Goal: Register for event/course

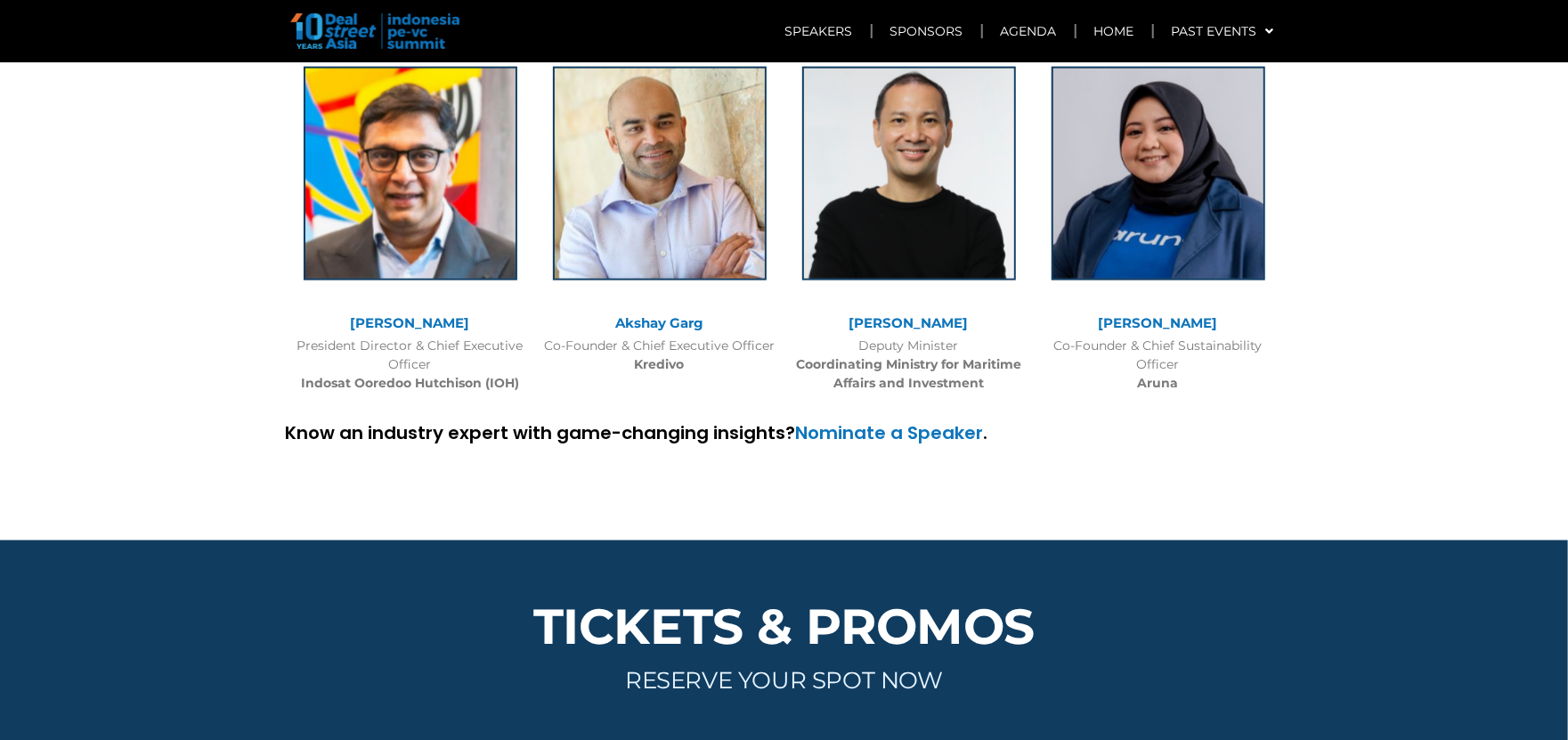
scroll to position [5454, 0]
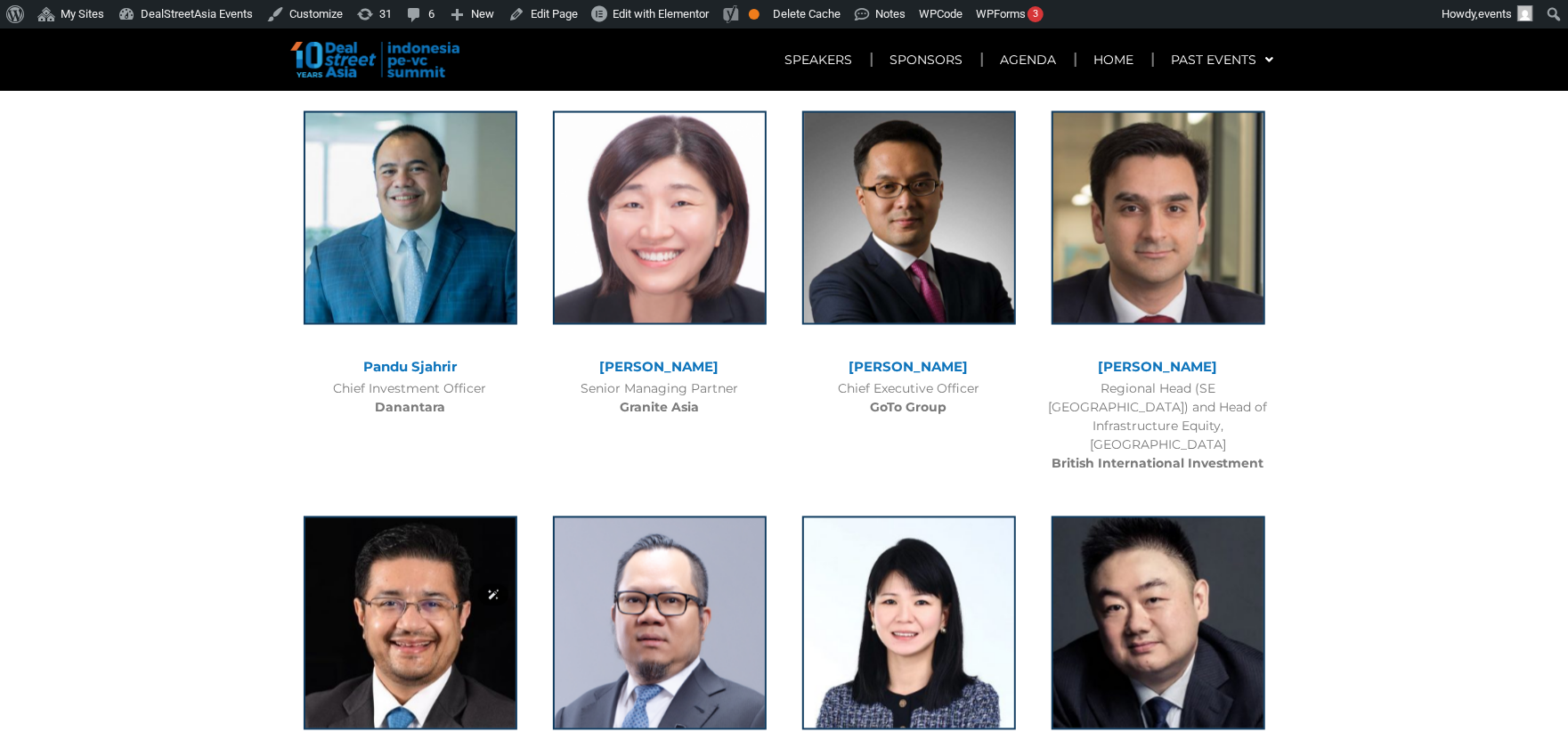
scroll to position [1284, 0]
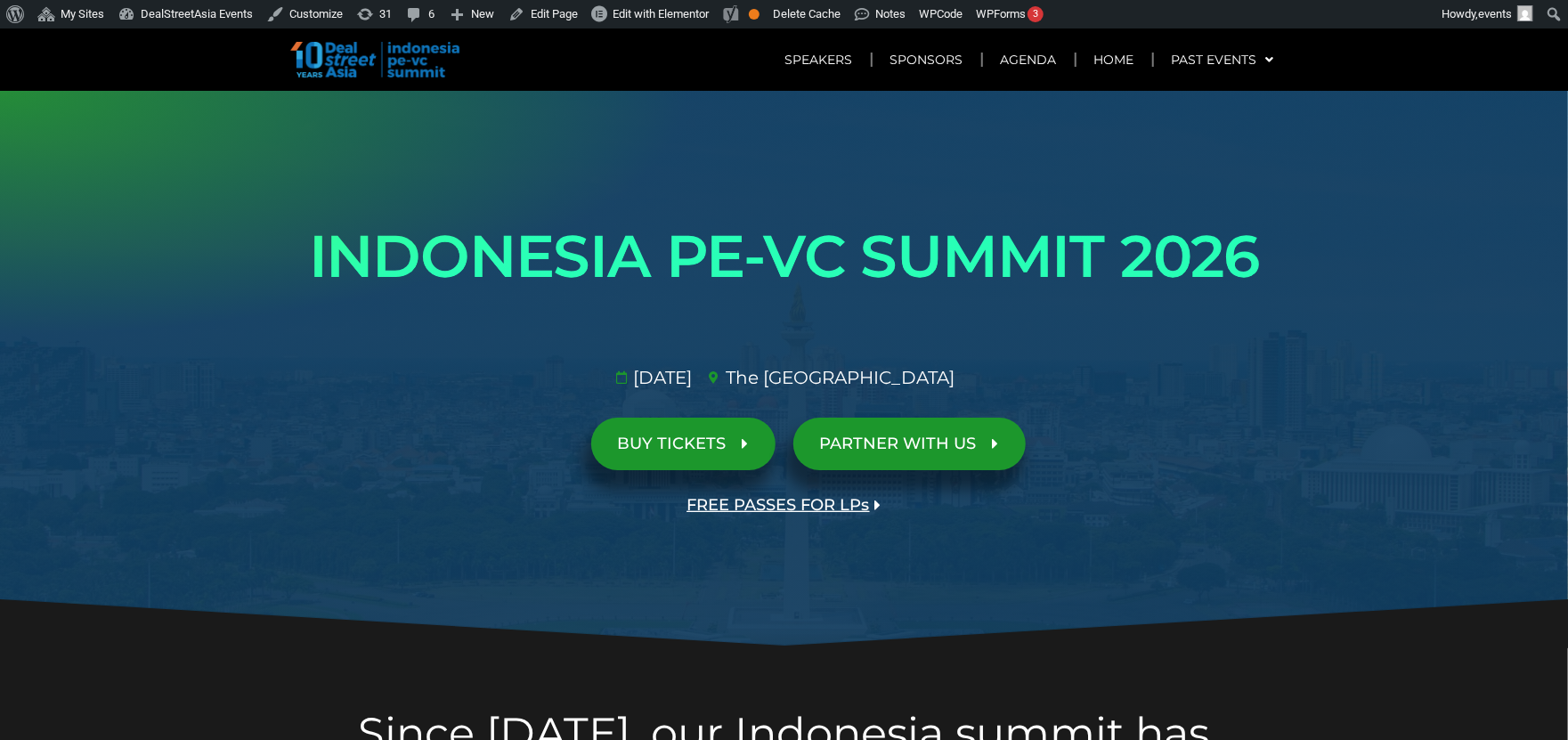
click at [859, 438] on span "PARTNER WITH US" at bounding box center [898, 443] width 157 height 17
click at [756, 498] on span "FREE PASSES FOR LPs" at bounding box center [778, 505] width 183 height 17
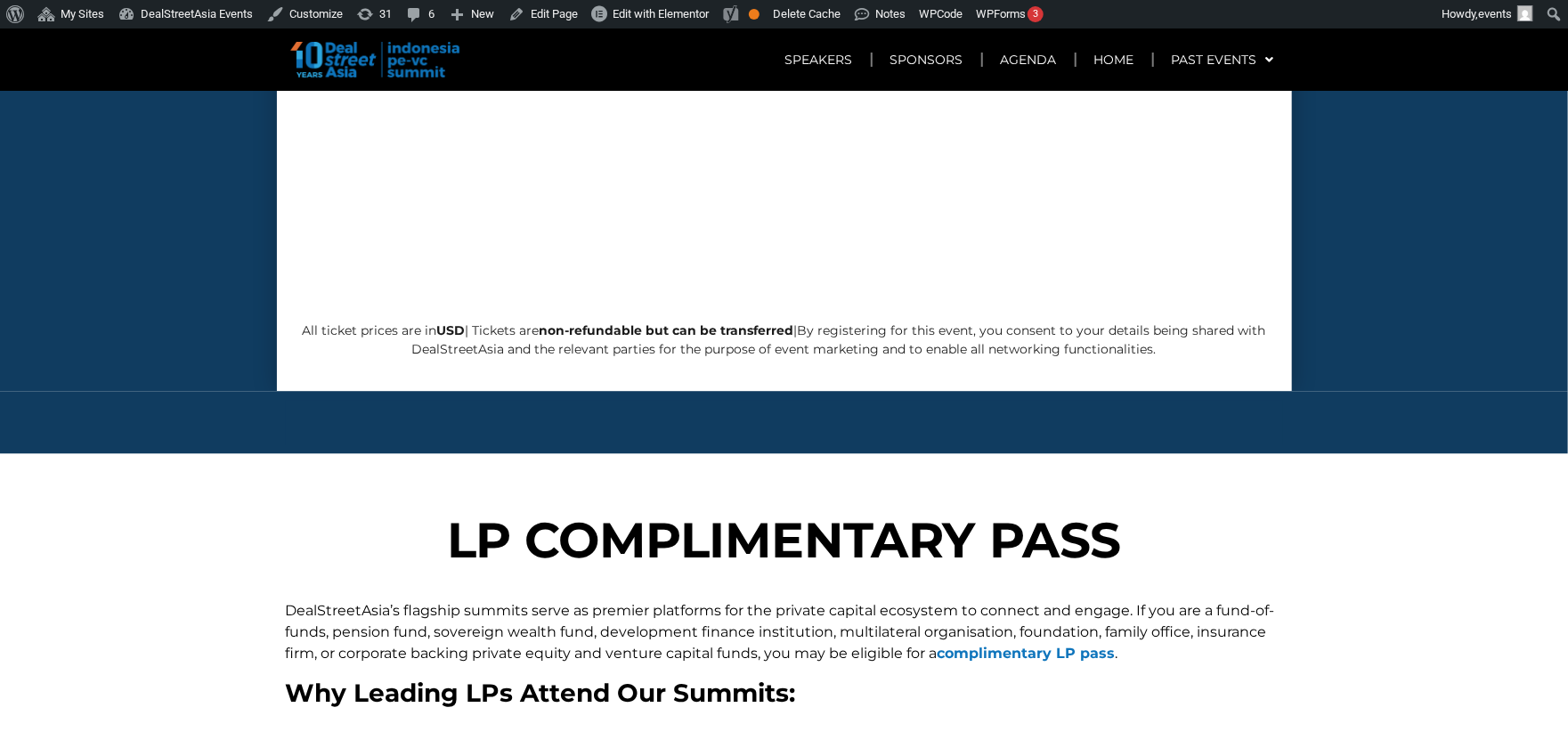
scroll to position [2805, 0]
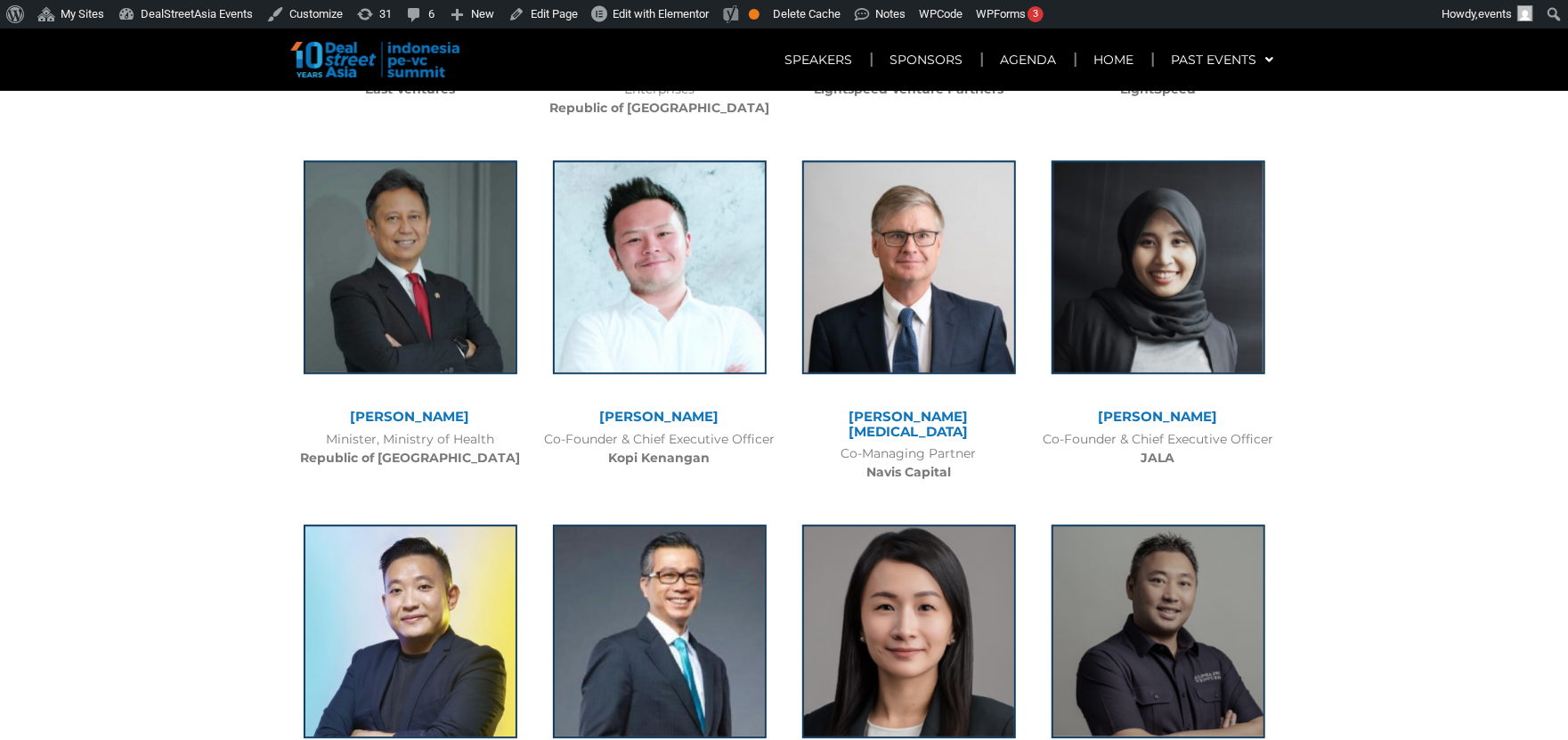
scroll to position [3190, 0]
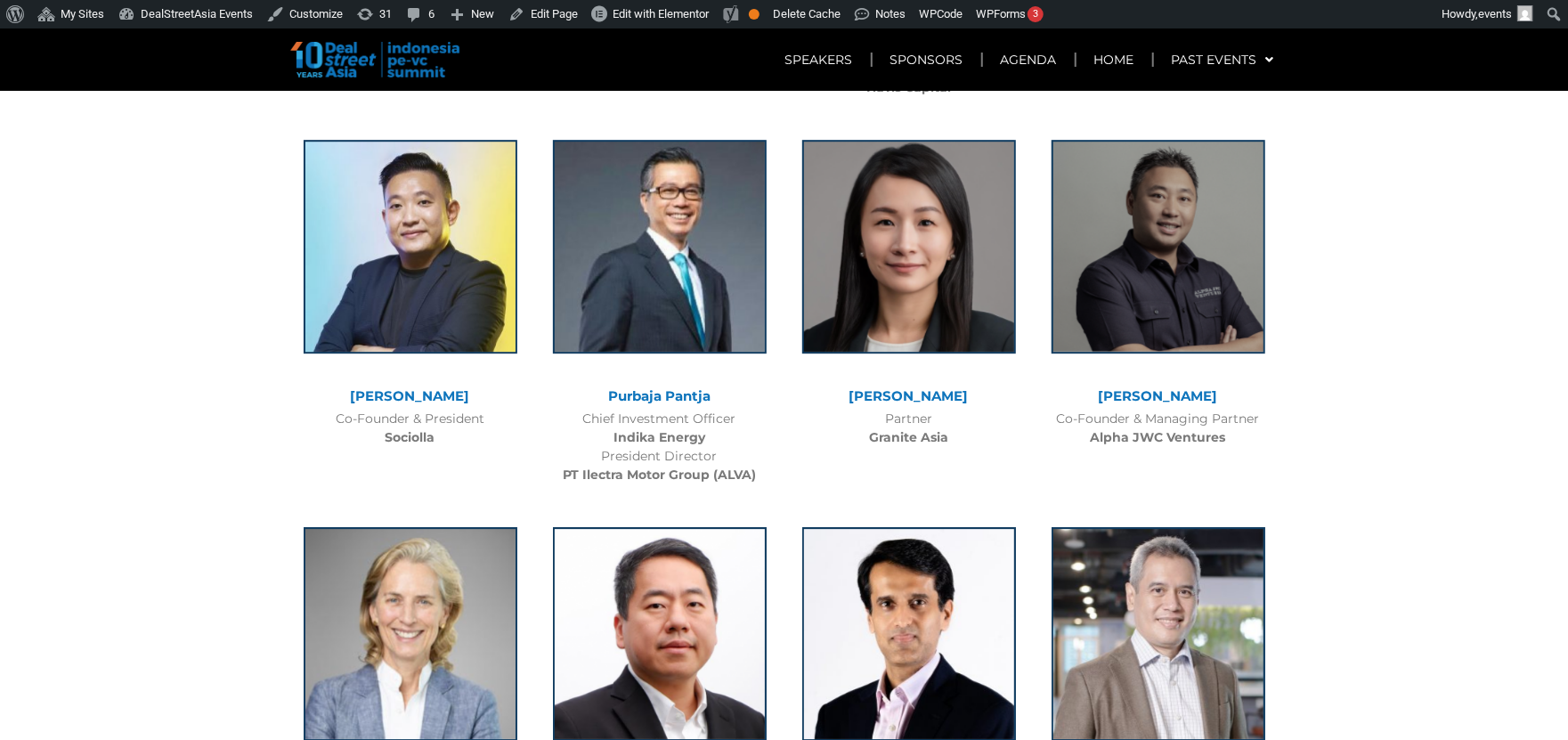
click at [1353, 409] on section "PAST SPEAKERS Pandu Sjahrir Chief Investment Officer Danantara Jenny Lee" at bounding box center [784, 560] width 1568 height 3797
